Goal: Information Seeking & Learning: Check status

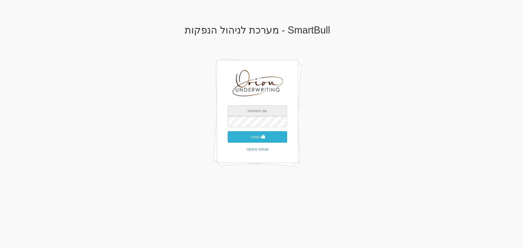
type input "[EMAIL_ADDRESS][DOMAIN_NAME]"
click at [281, 131] on button "התחבר" at bounding box center [257, 136] width 59 height 11
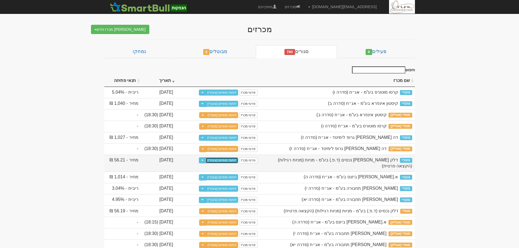
click at [219, 164] on link "דוחות סופיים (ציבורי)" at bounding box center [222, 161] width 32 height 6
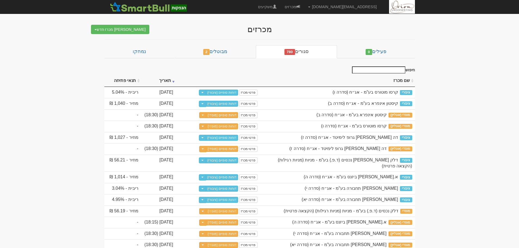
click at [226, 141] on link "דוחות סופיים (ציבורי)" at bounding box center [222, 138] width 32 height 6
click at [234, 152] on link "דוחות סופיים (מוסדי)" at bounding box center [222, 149] width 32 height 6
click at [231, 129] on link "דוחות סופיים (מוסדי)" at bounding box center [222, 126] width 32 height 6
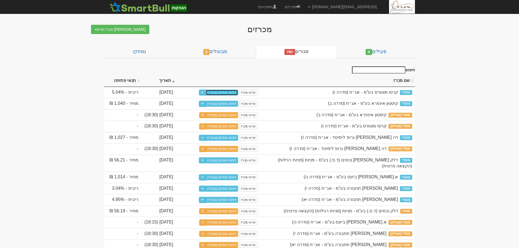
drag, startPoint x: 234, startPoint y: 92, endPoint x: 241, endPoint y: 82, distance: 12.5
click at [234, 92] on link "דוחות סופיים (ציבורי)" at bounding box center [222, 93] width 32 height 6
click at [231, 102] on link "דוחות סופיים (ציבורי)" at bounding box center [222, 104] width 32 height 6
